Goal: Information Seeking & Learning: Find specific fact

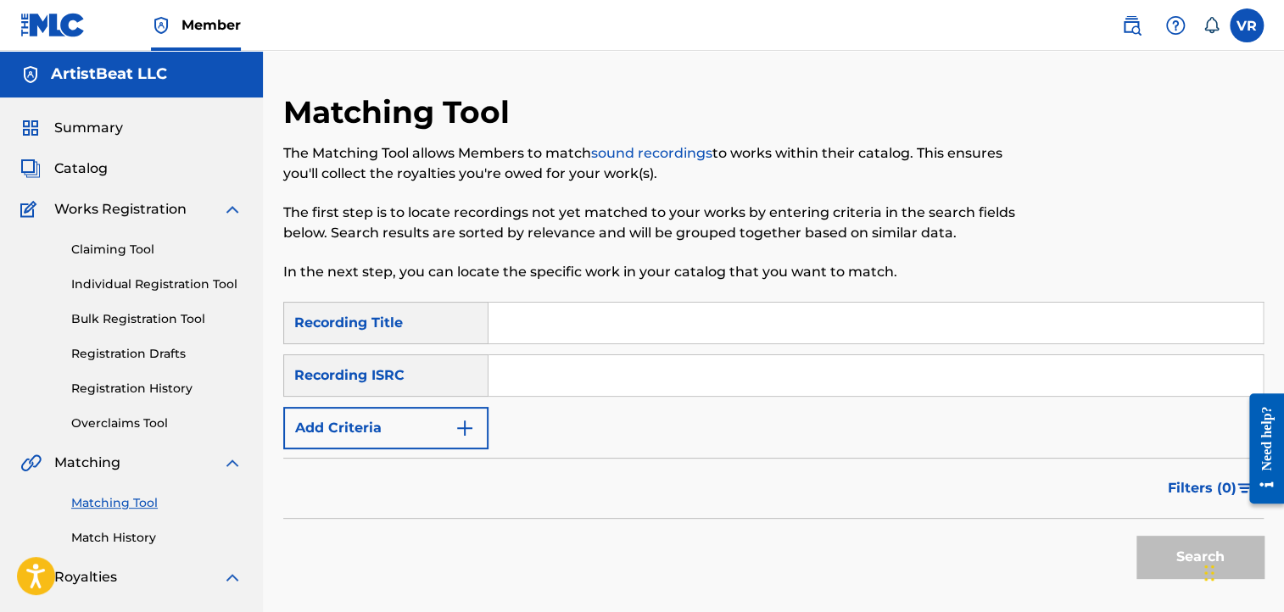
click at [524, 372] on input "Search Form" at bounding box center [875, 375] width 774 height 41
click at [505, 316] on input "Search Form" at bounding box center [875, 323] width 774 height 41
paste input "Universal Love"
type input "Universal Love"
click at [1136, 536] on button "Search" at bounding box center [1199, 557] width 127 height 42
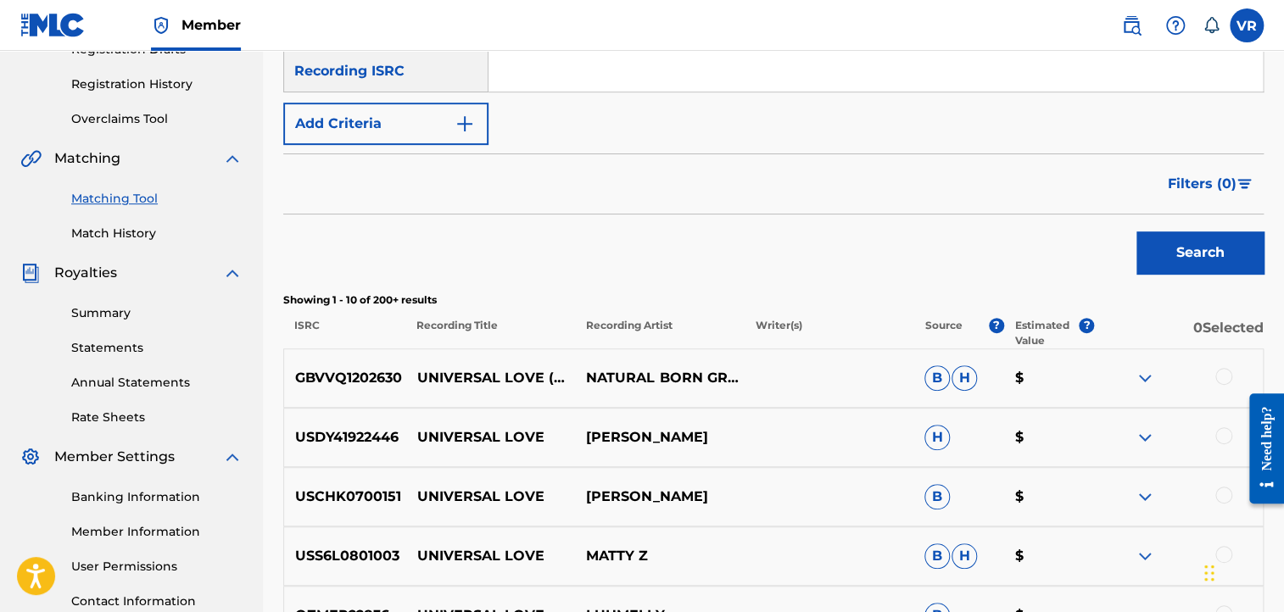
scroll to position [305, 0]
click at [421, 123] on button "Add Criteria" at bounding box center [385, 123] width 205 height 42
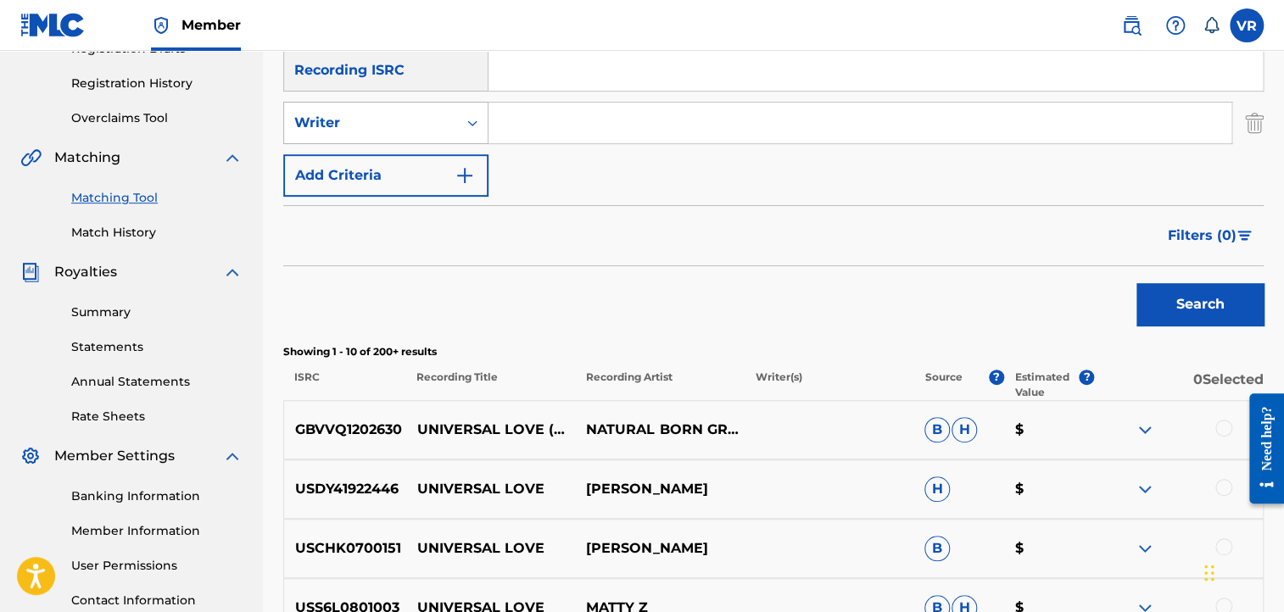
click at [404, 123] on div "Writer" at bounding box center [370, 123] width 153 height 20
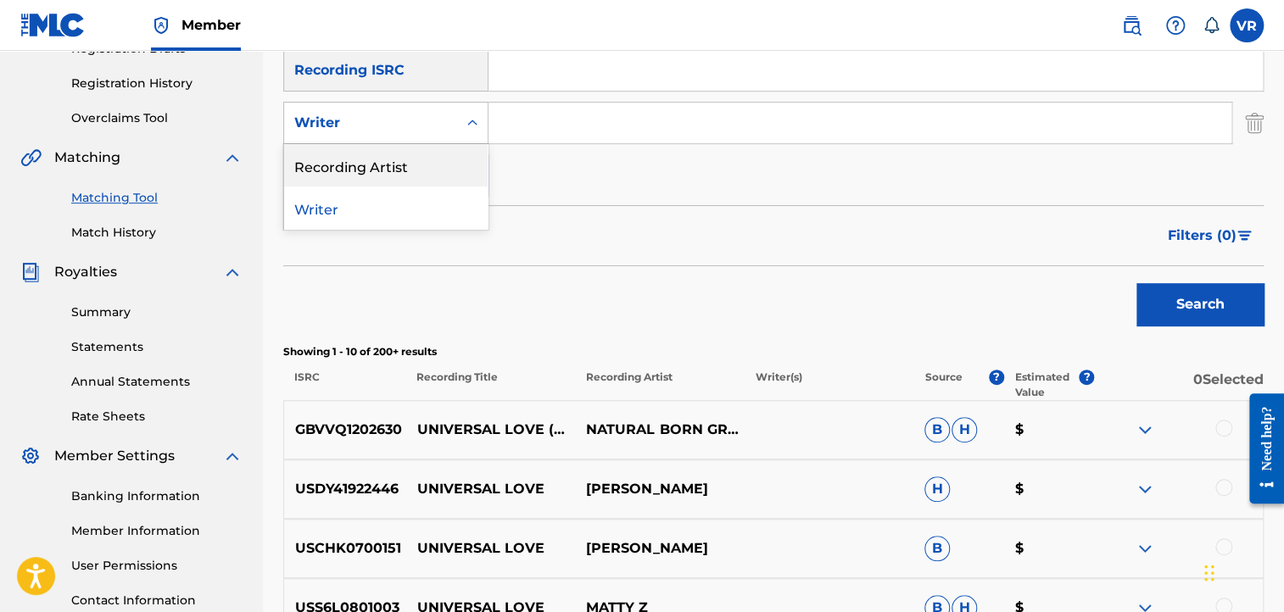
click at [395, 153] on div "Recording Artist" at bounding box center [385, 165] width 203 height 42
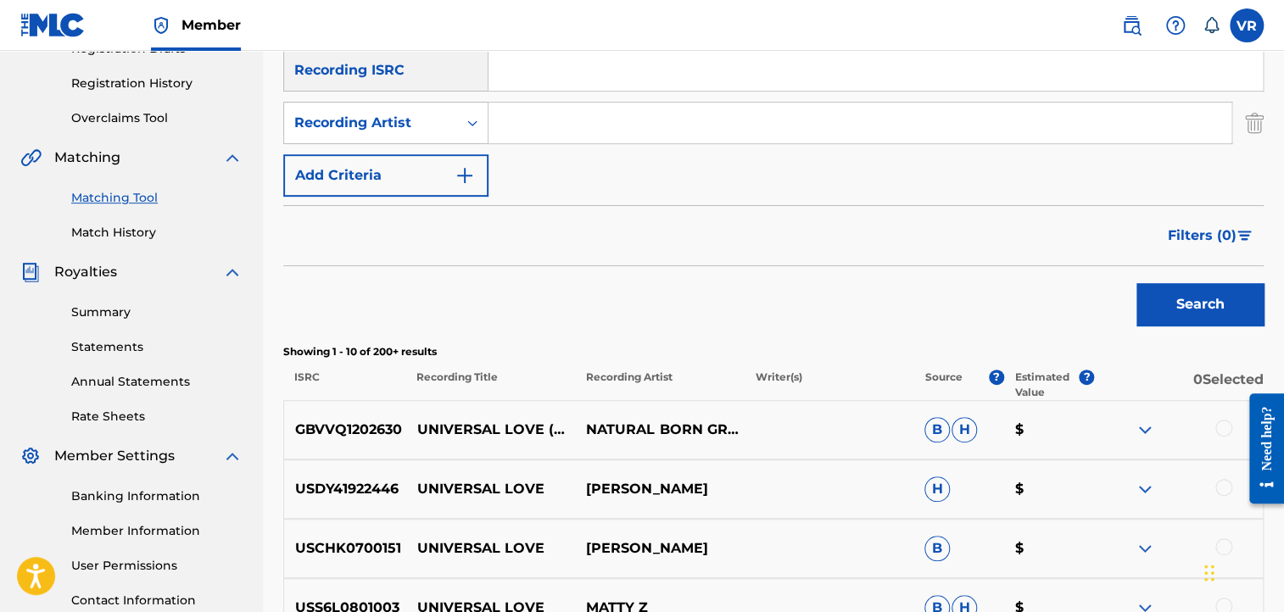
click at [529, 131] on input "Search Form" at bounding box center [859, 123] width 743 height 41
click at [1136, 283] on button "Search" at bounding box center [1199, 304] width 127 height 42
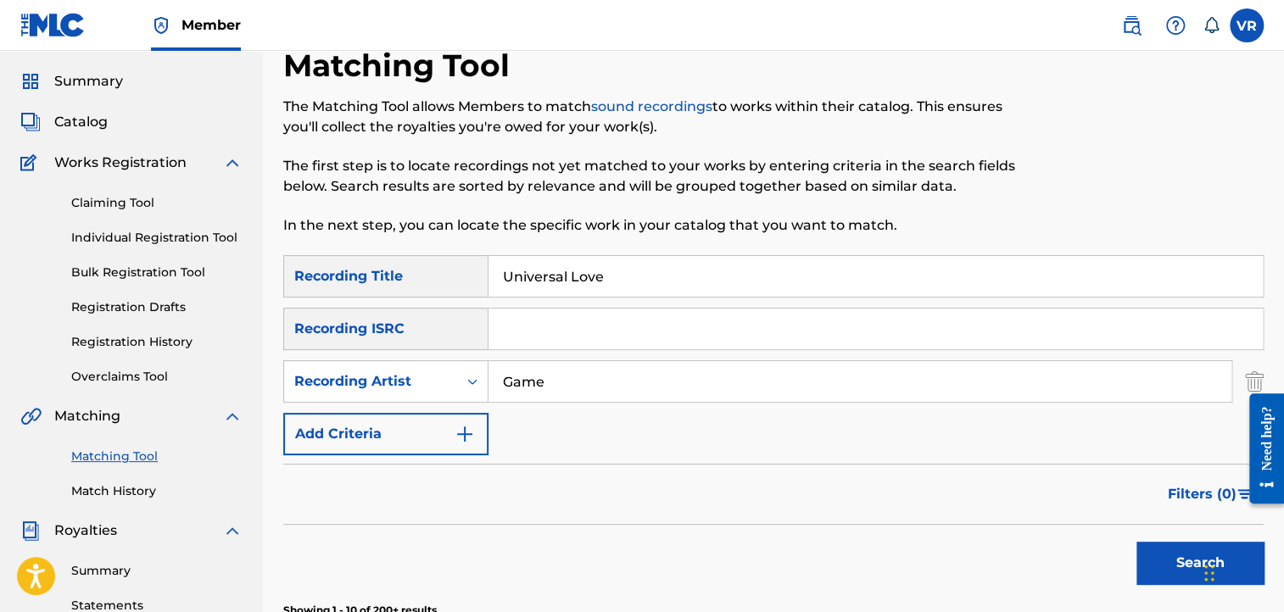
scroll to position [0, 0]
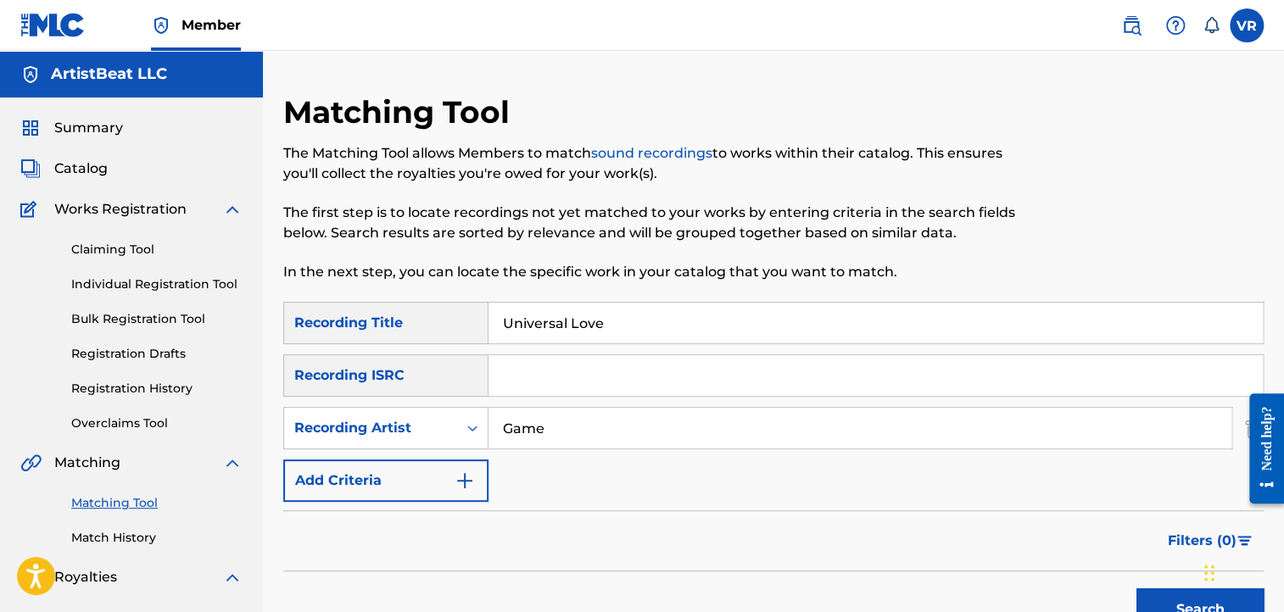
click at [505, 424] on input "Game" at bounding box center [859, 428] width 743 height 41
type input "the Game"
click at [1136, 588] on button "Search" at bounding box center [1199, 609] width 127 height 42
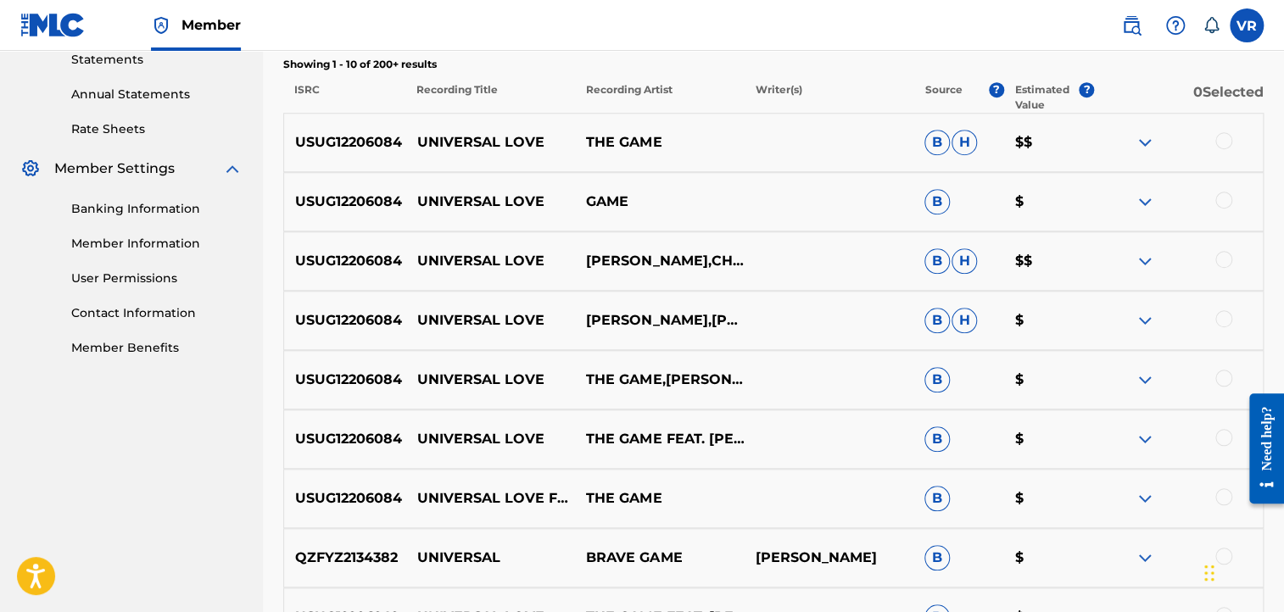
scroll to position [597, 0]
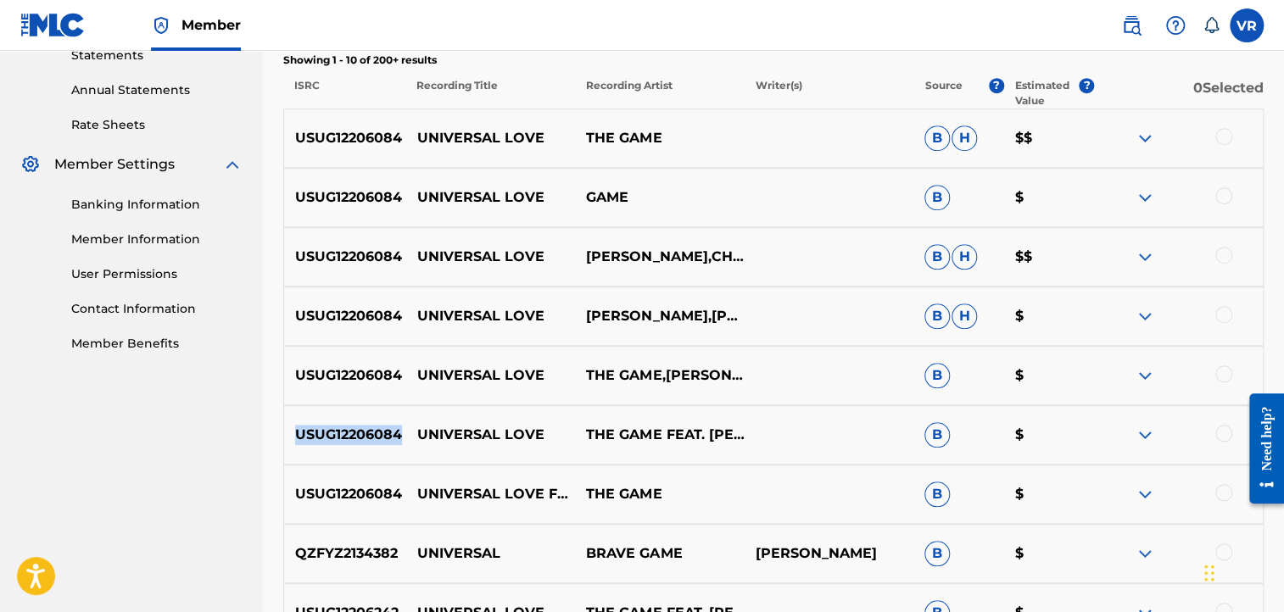
drag, startPoint x: 407, startPoint y: 427, endPoint x: 295, endPoint y: 432, distance: 112.0
click at [295, 432] on div "USUG12206084 UNIVERSAL LOVE THE GAME FEAT. [PERSON_NAME],CHLÖE,CASSIE B $" at bounding box center [773, 434] width 980 height 59
copy p "USUG12206084"
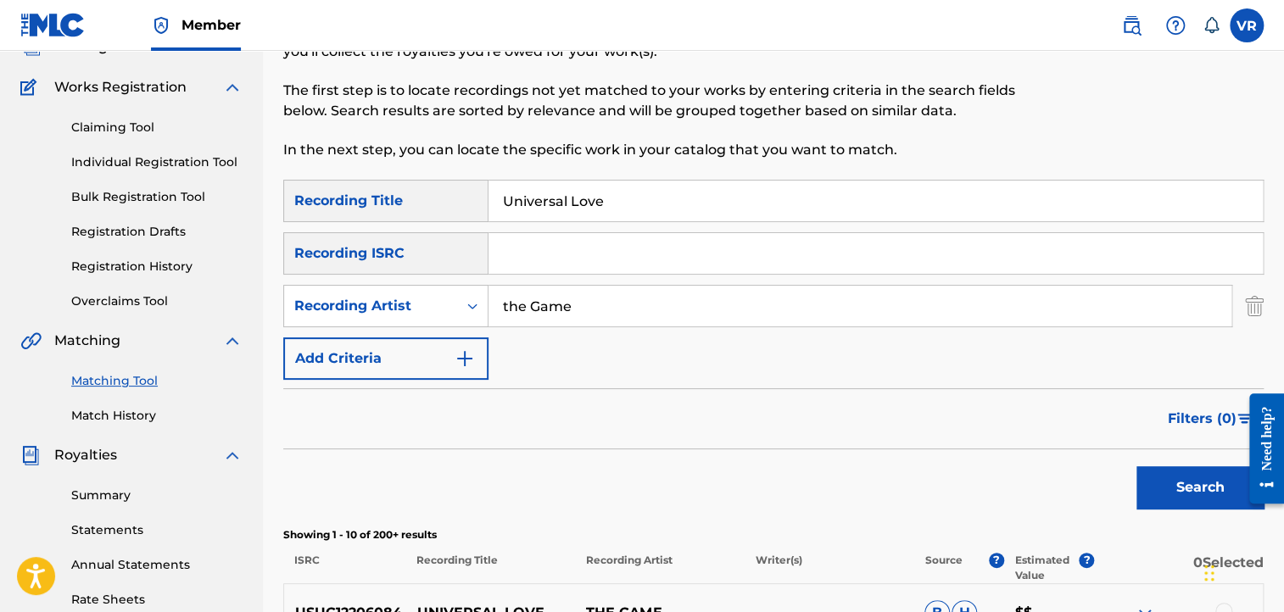
scroll to position [105, 0]
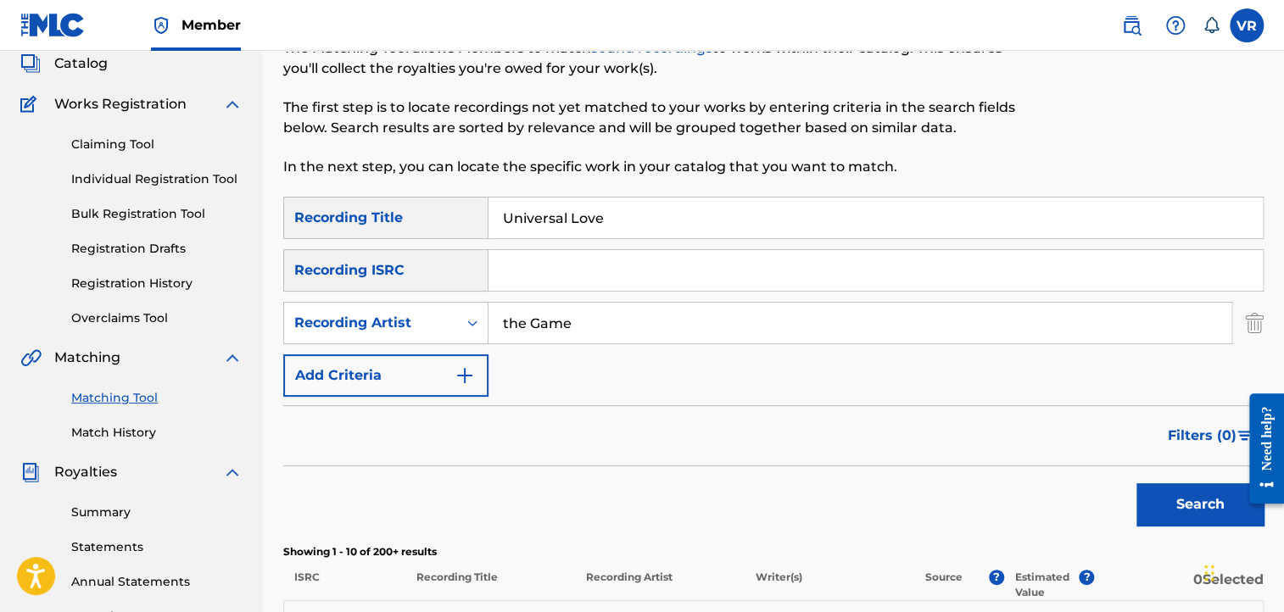
click at [512, 268] on input "Search Form" at bounding box center [875, 270] width 774 height 41
paste input "USUG12206084"
type input "USUG12206084"
click at [1123, 485] on div "Search" at bounding box center [773, 500] width 980 height 68
click at [1138, 492] on button "Search" at bounding box center [1199, 504] width 127 height 42
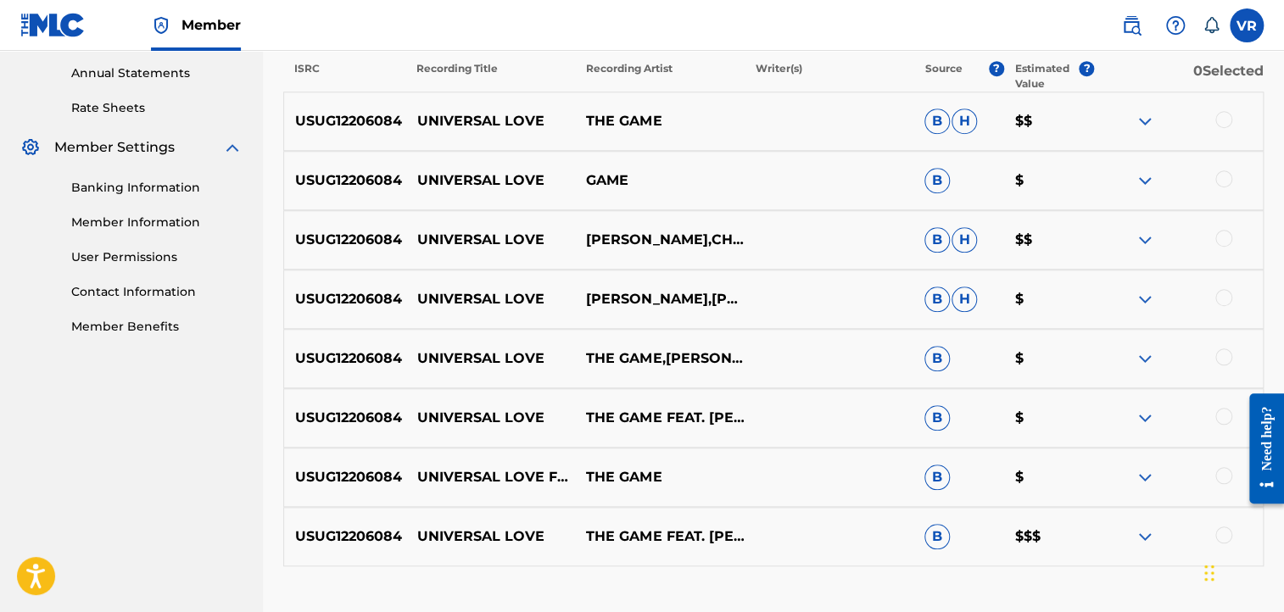
scroll to position [590, 0]
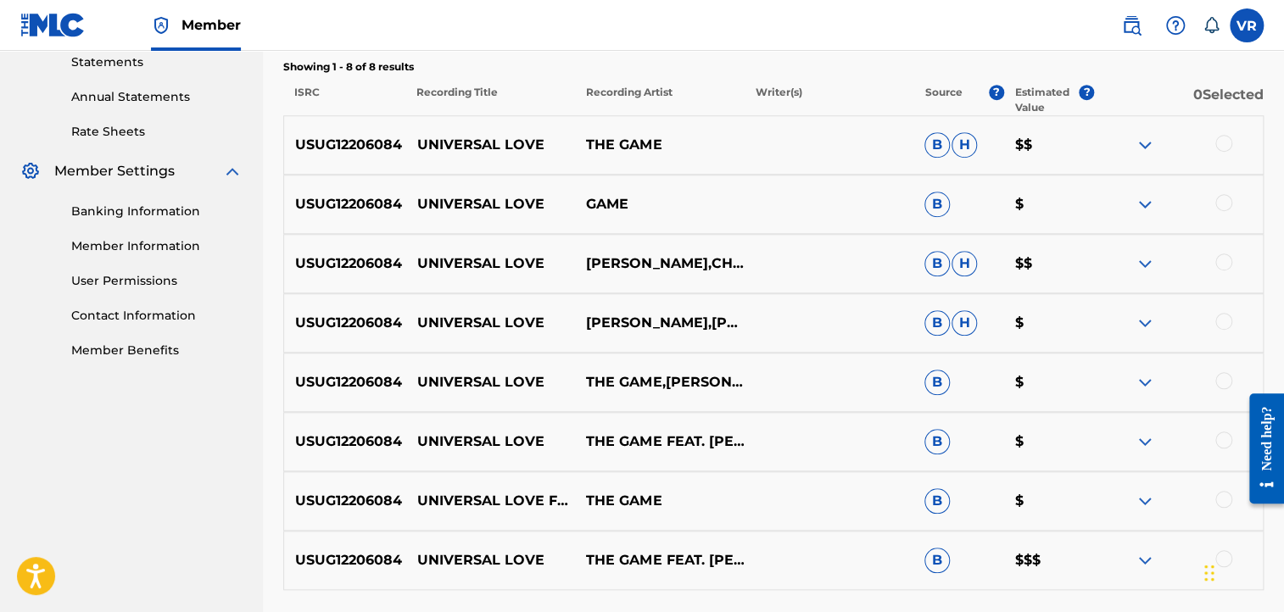
click at [57, 398] on nav "ArtistBeat LLC Summary Catalog Works Registration Claiming Tool Individual Regi…" at bounding box center [131, 68] width 263 height 1214
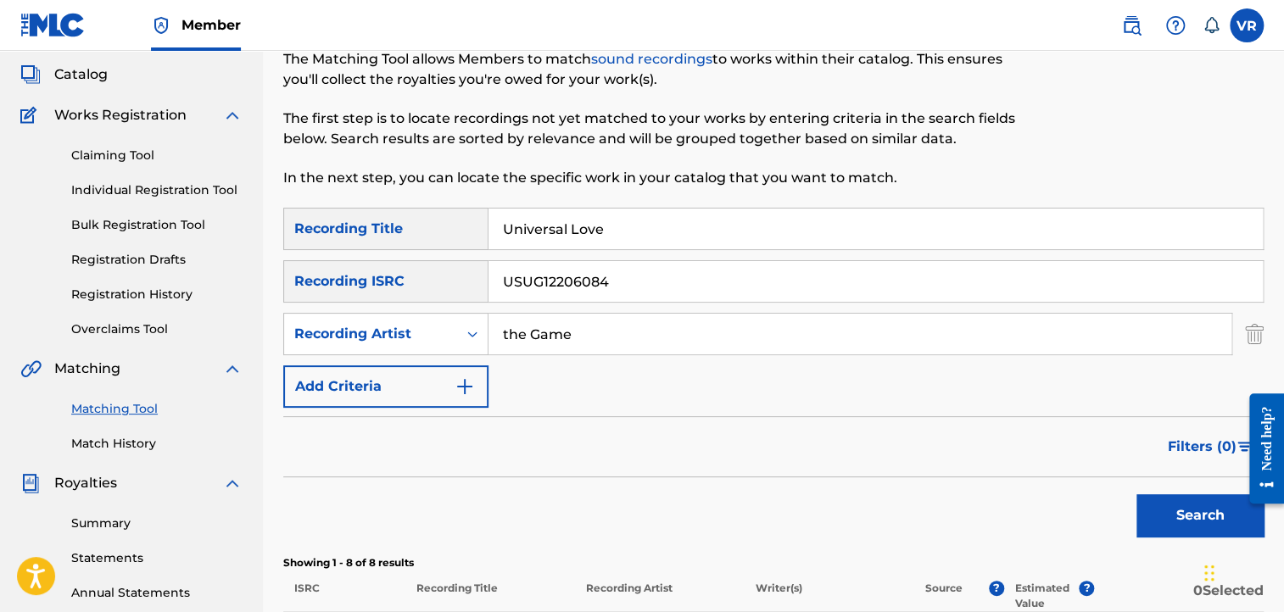
scroll to position [90, 0]
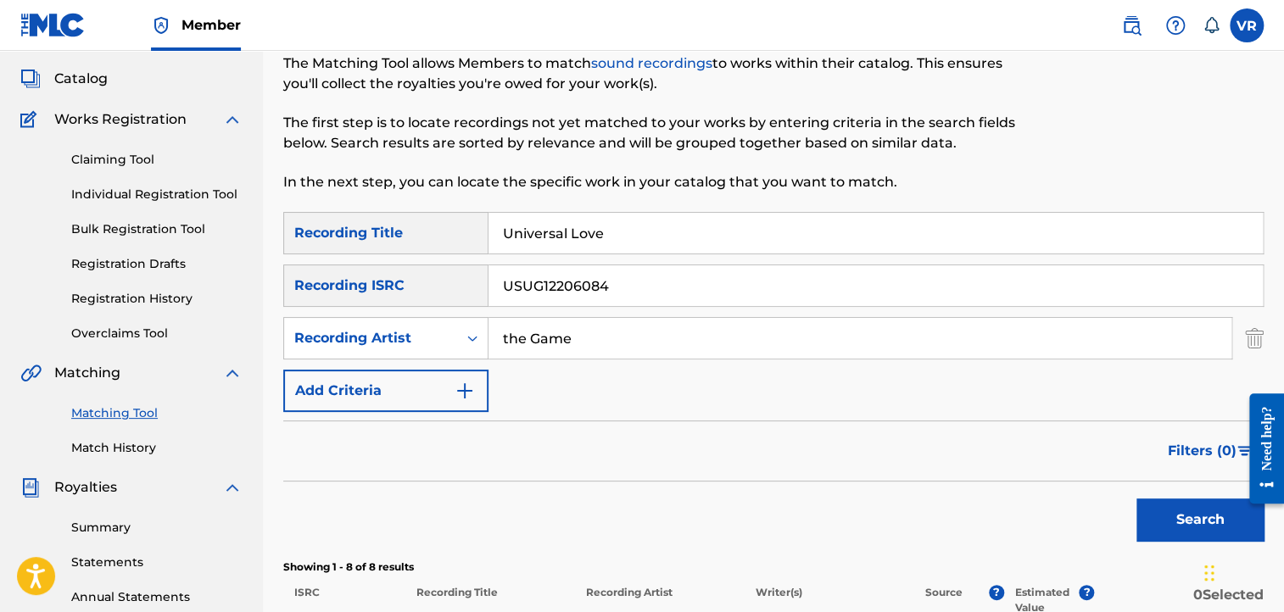
drag, startPoint x: 608, startPoint y: 237, endPoint x: 366, endPoint y: 211, distance: 243.0
click at [366, 212] on div "SearchWithCriteria7fd8f480-6e71-44ee-9dde-db792f8edd83 Recording Title Universa…" at bounding box center [773, 233] width 980 height 42
paste input "[PERSON_NAME] Go Get It"
drag, startPoint x: 618, startPoint y: 230, endPoint x: 425, endPoint y: 219, distance: 193.6
click at [425, 219] on div "SearchWithCriteria7fd8f480-6e71-44ee-9dde-db792f8edd83 Recording Title [PERSON_…" at bounding box center [773, 233] width 980 height 42
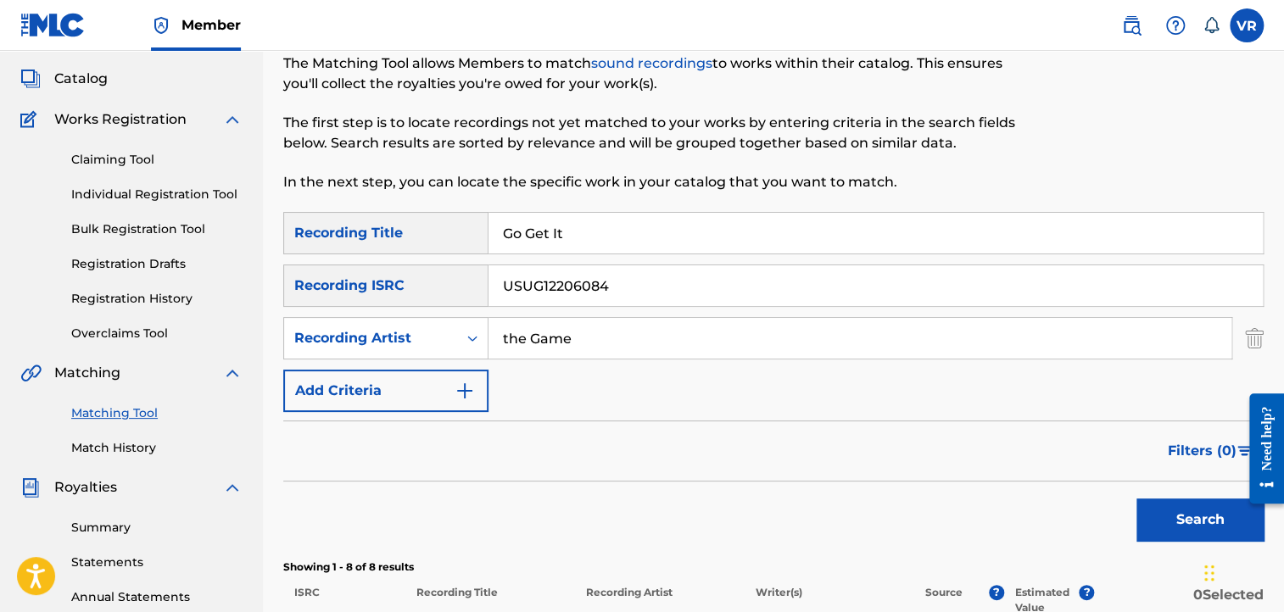
type input "Go Get It"
drag, startPoint x: 605, startPoint y: 342, endPoint x: 374, endPoint y: 302, distance: 234.9
click at [374, 302] on div "SearchWithCriteria7fd8f480-6e71-44ee-9dde-db792f8edd83 Recording Title Go Get I…" at bounding box center [773, 312] width 980 height 200
paste input "[PERSON_NAME]"
type input "[PERSON_NAME]"
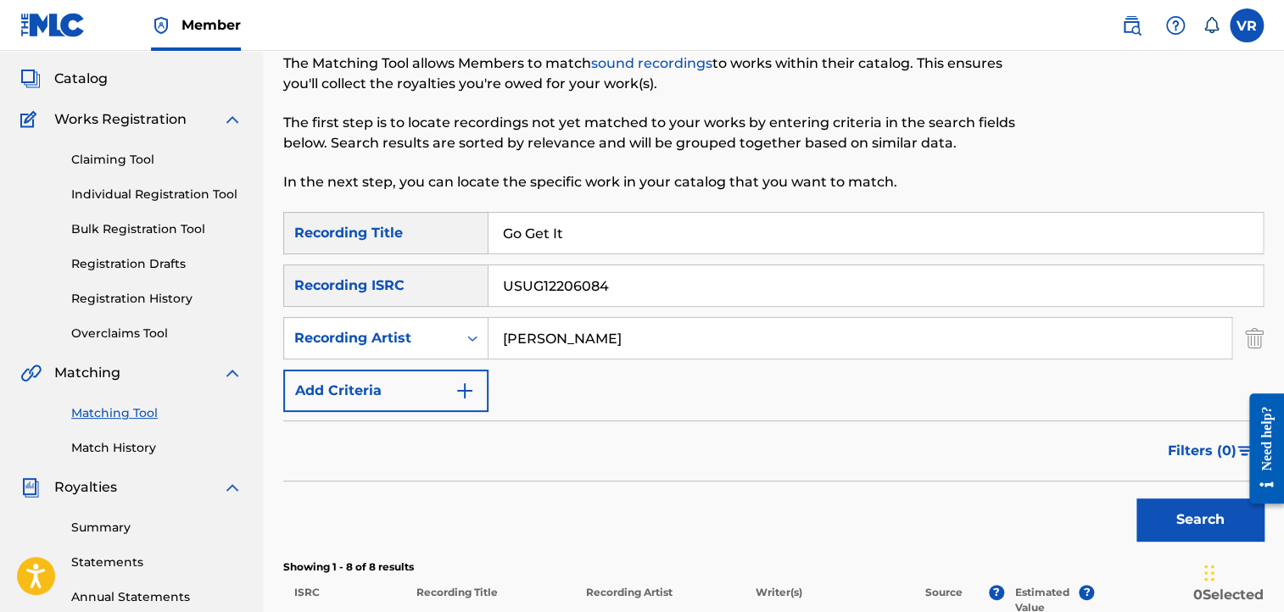
click at [616, 289] on input "USUG12206084" at bounding box center [875, 285] width 774 height 41
type input "U"
click at [1136, 499] on button "Search" at bounding box center [1199, 520] width 127 height 42
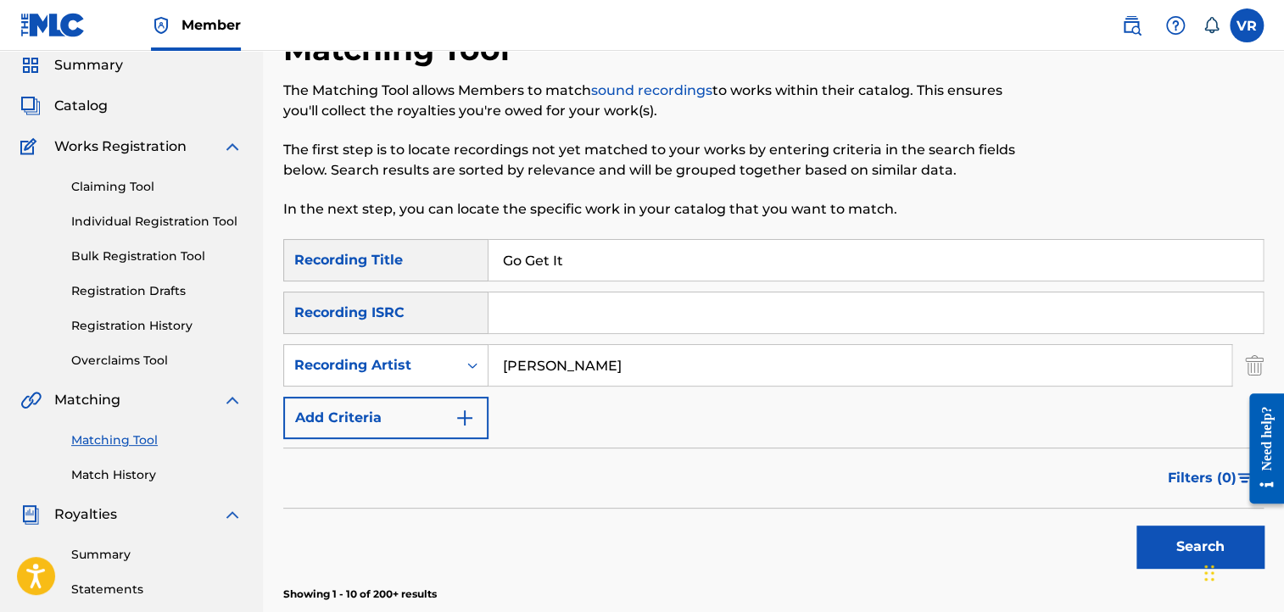
scroll to position [34, 0]
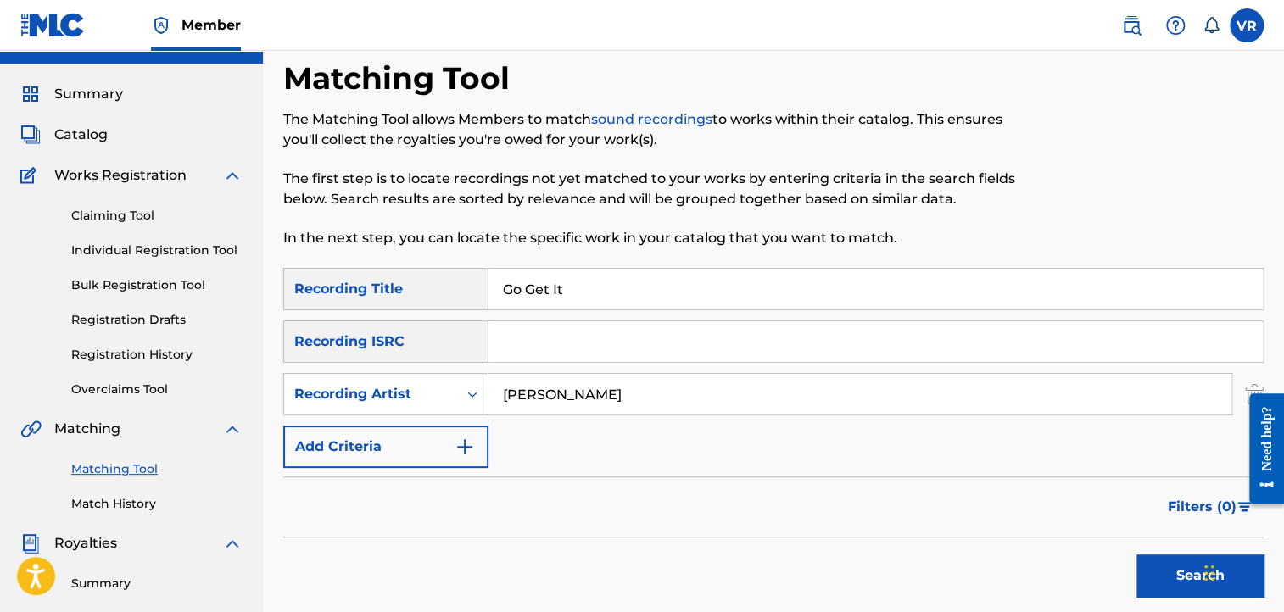
click at [605, 282] on input "Go Get It" at bounding box center [875, 289] width 774 height 41
paste input "[PERSON_NAME] Let's Stay Together"
drag, startPoint x: 619, startPoint y: 289, endPoint x: 399, endPoint y: 278, distance: 220.7
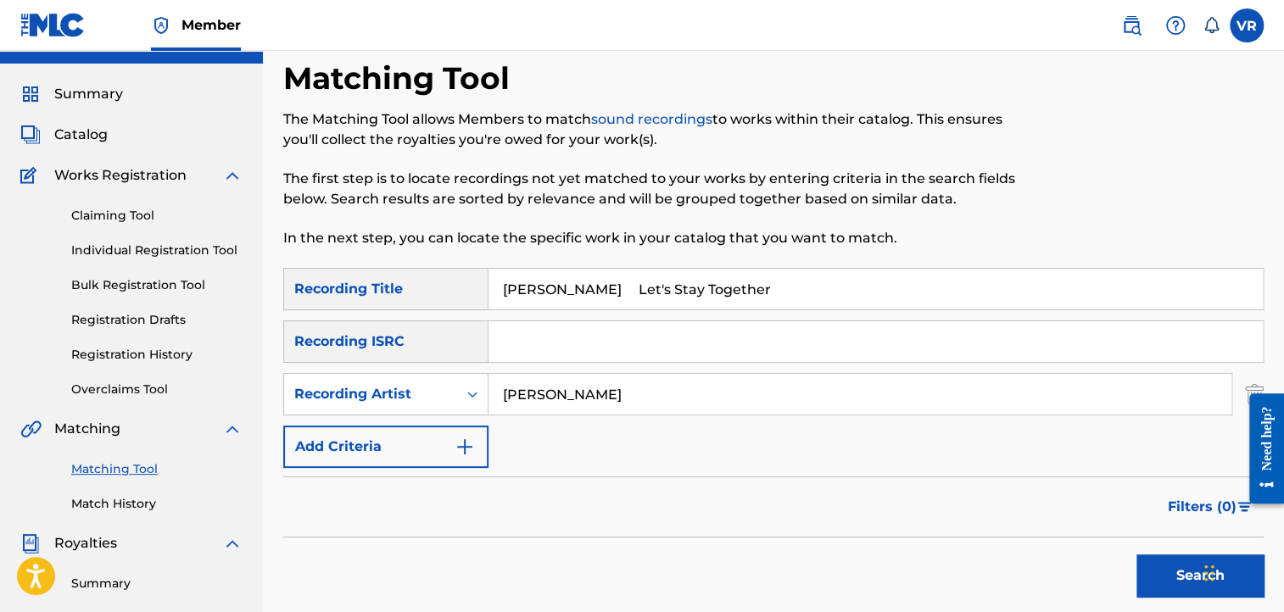
click at [399, 278] on div "SearchWithCriteria7fd8f480-6e71-44ee-9dde-db792f8edd83 Recording Title [PERSON_…" at bounding box center [773, 289] width 980 height 42
type input "Let's Stay Together"
click at [601, 393] on input "[PERSON_NAME]" at bounding box center [859, 394] width 743 height 41
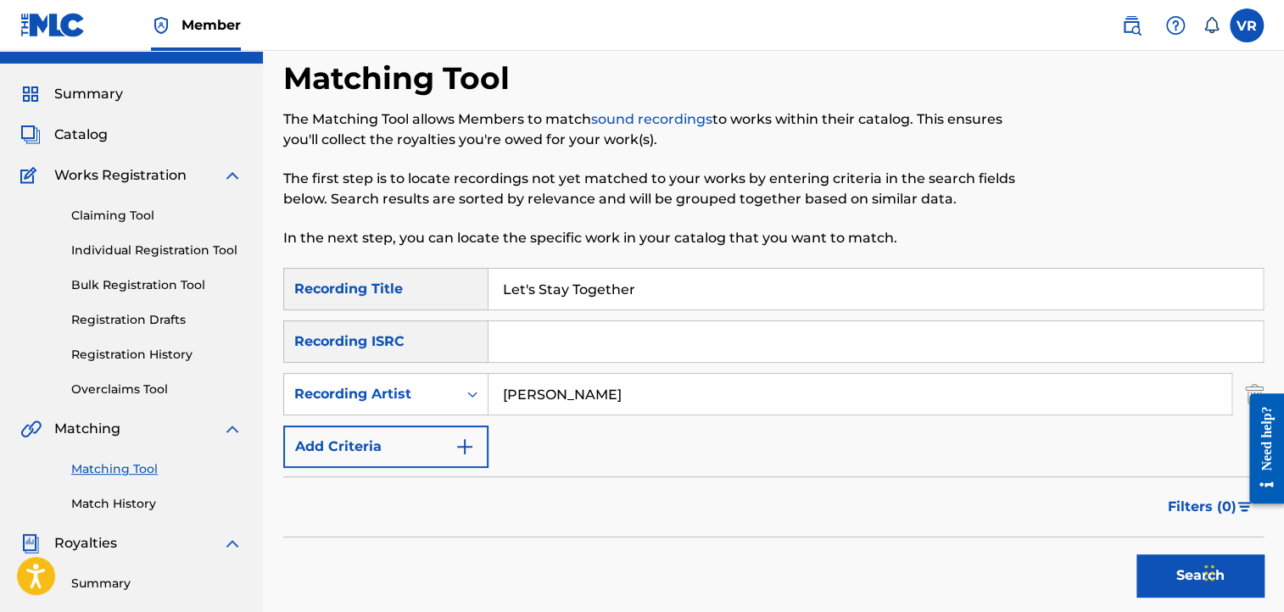
paste input "[PERSON_NAME]"
type input "[PERSON_NAME]"
click at [1136, 555] on button "Search" at bounding box center [1199, 576] width 127 height 42
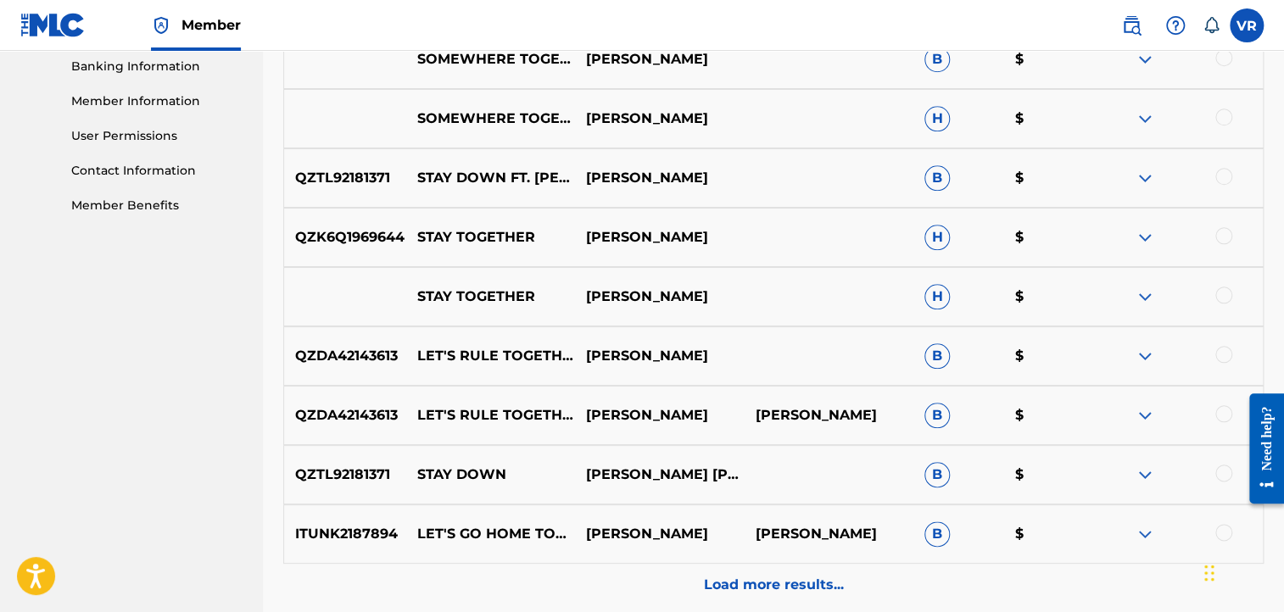
scroll to position [794, 0]
